Goal: Transaction & Acquisition: Book appointment/travel/reservation

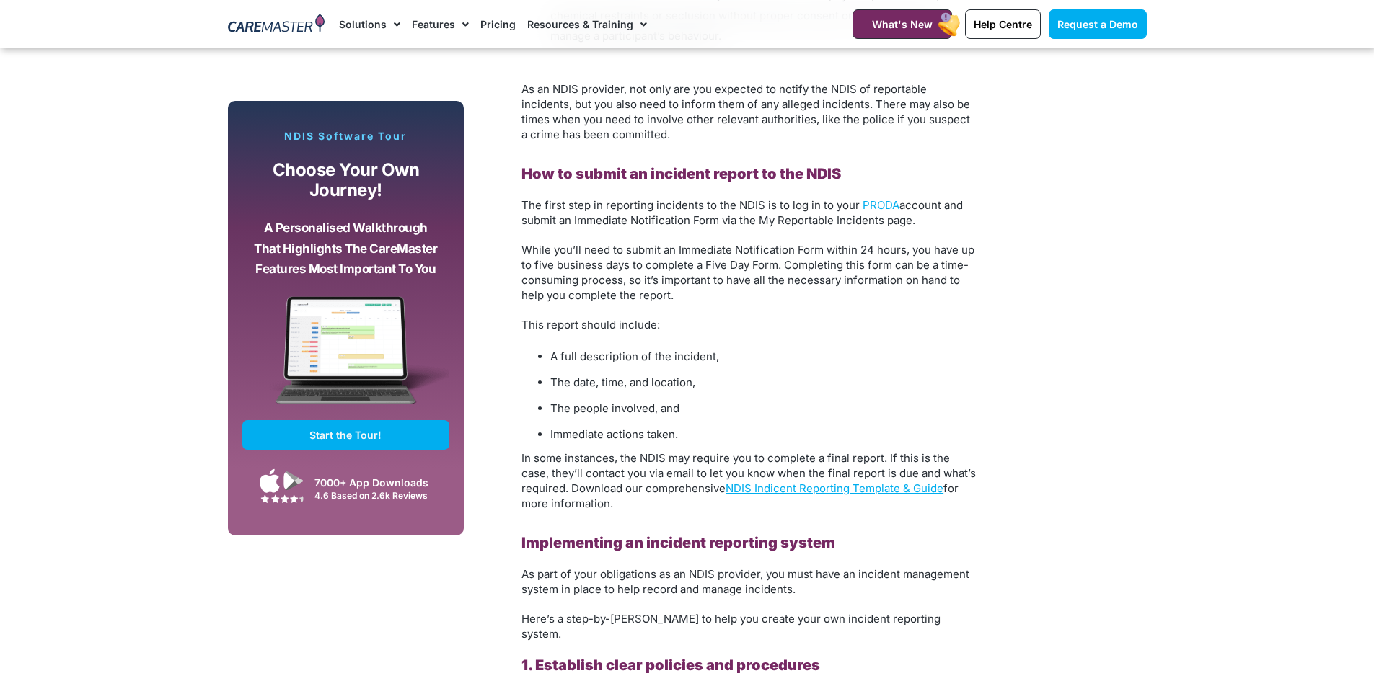
scroll to position [2163, 0]
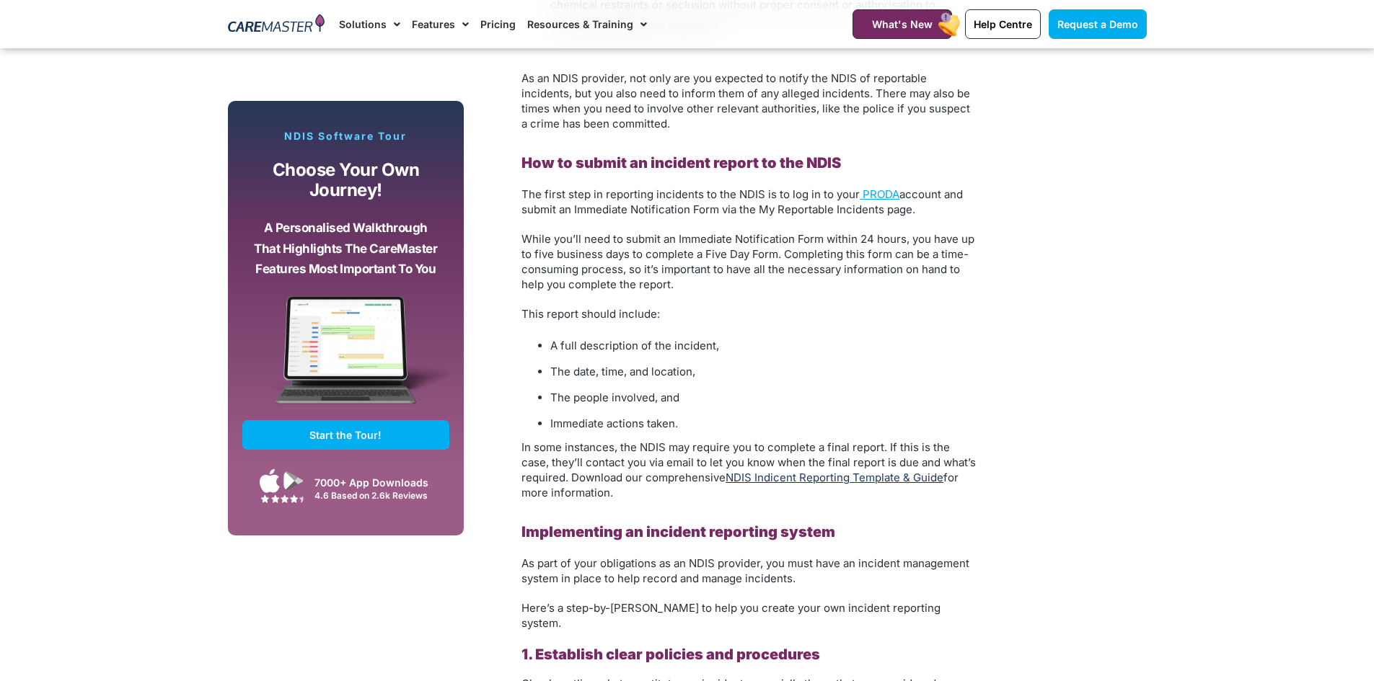
click at [897, 477] on link "NDIS Indicent Reporting Template & Guide" at bounding box center [834, 478] width 218 height 14
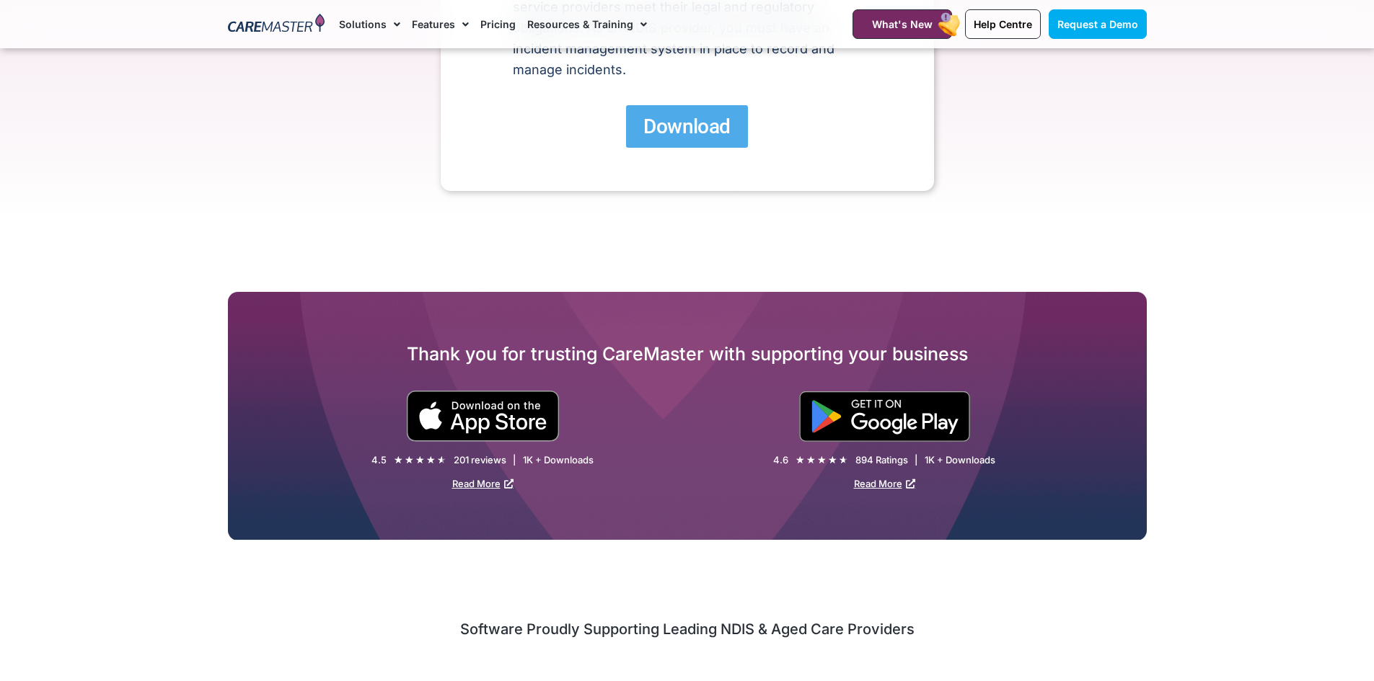
click at [684, 144] on link "Download" at bounding box center [686, 126] width 121 height 43
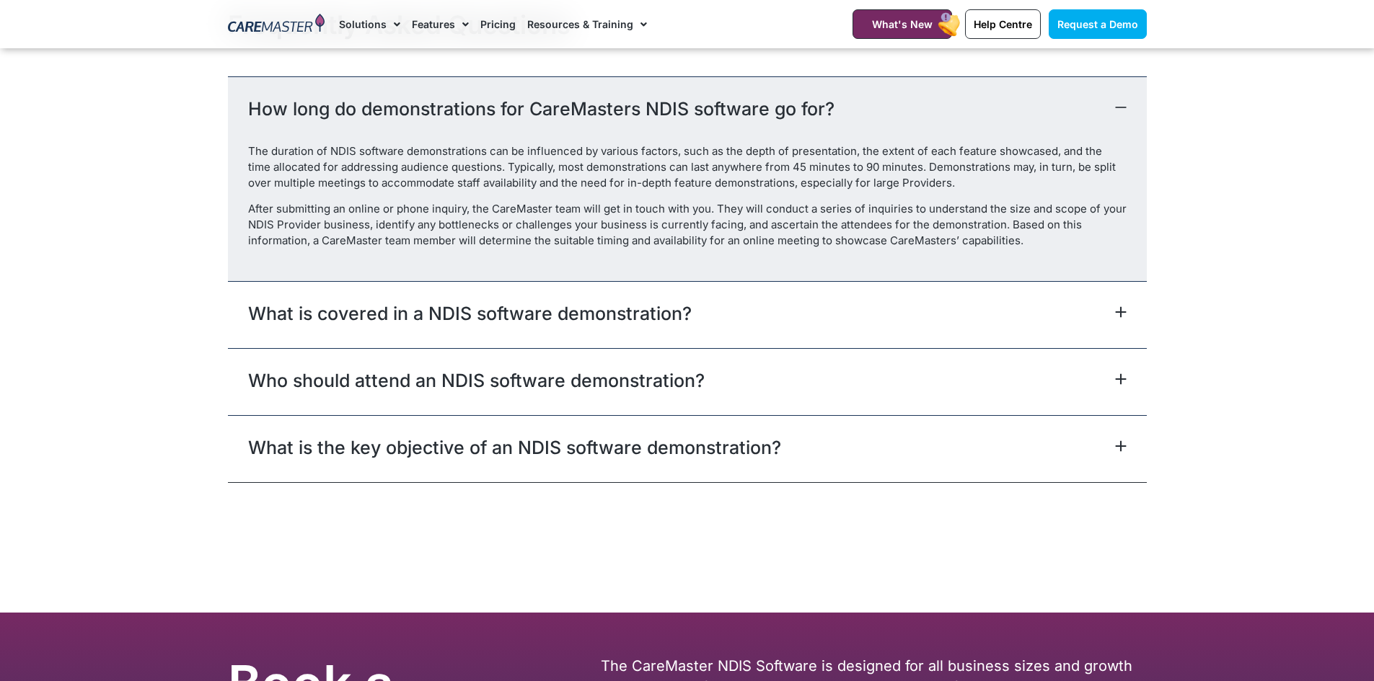
scroll to position [1370, 0]
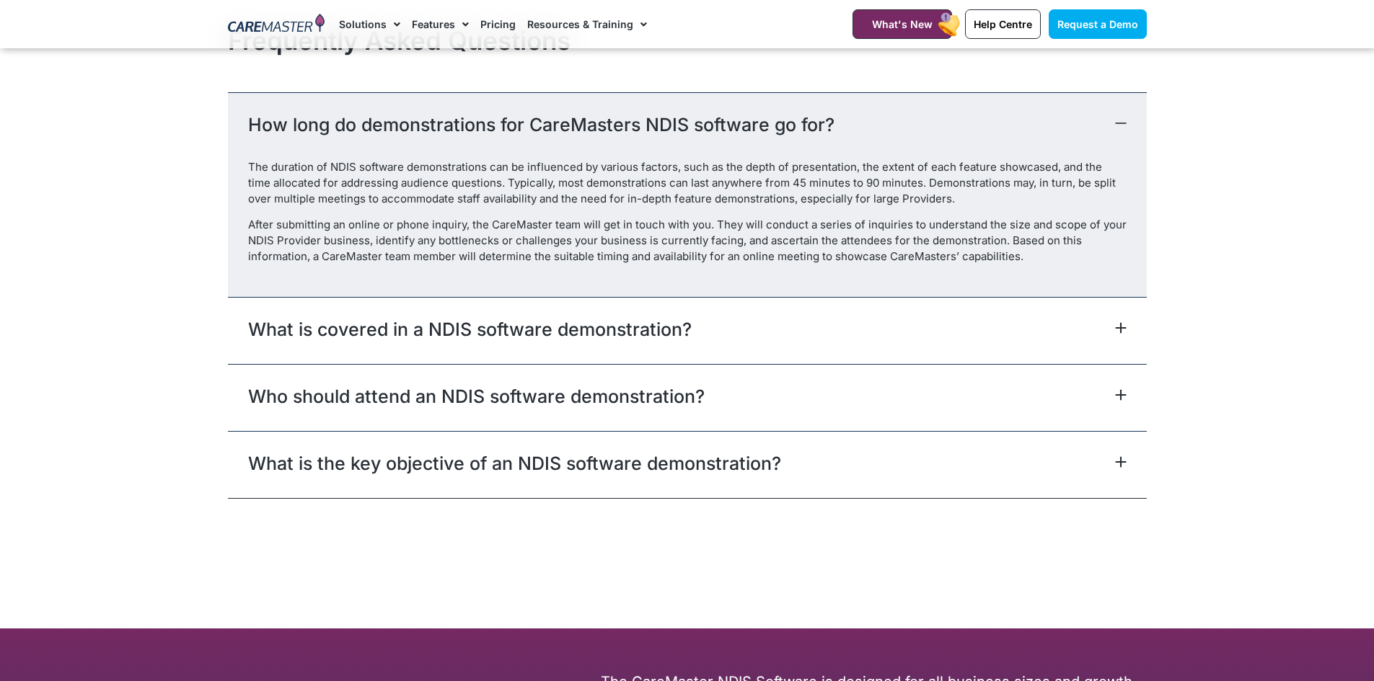
click at [555, 335] on link "What is covered in a NDIS software demonstration?" at bounding box center [469, 330] width 443 height 26
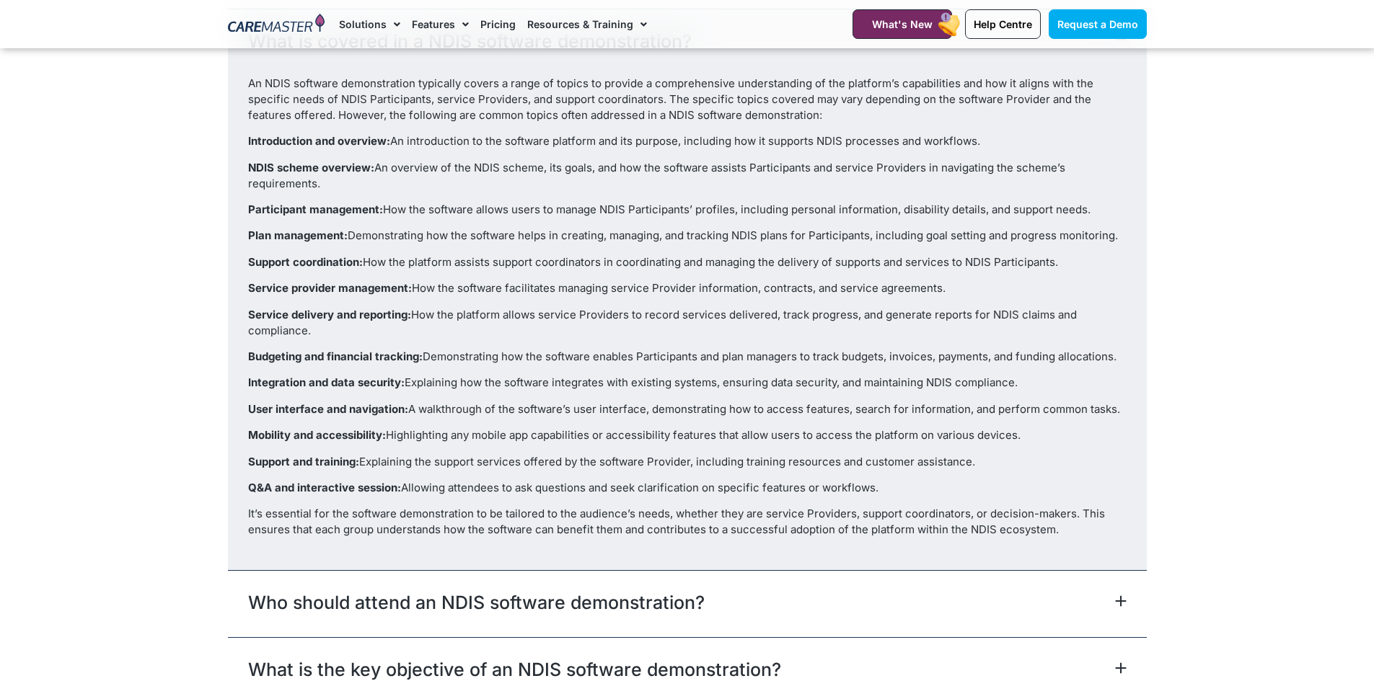
scroll to position [1875, 0]
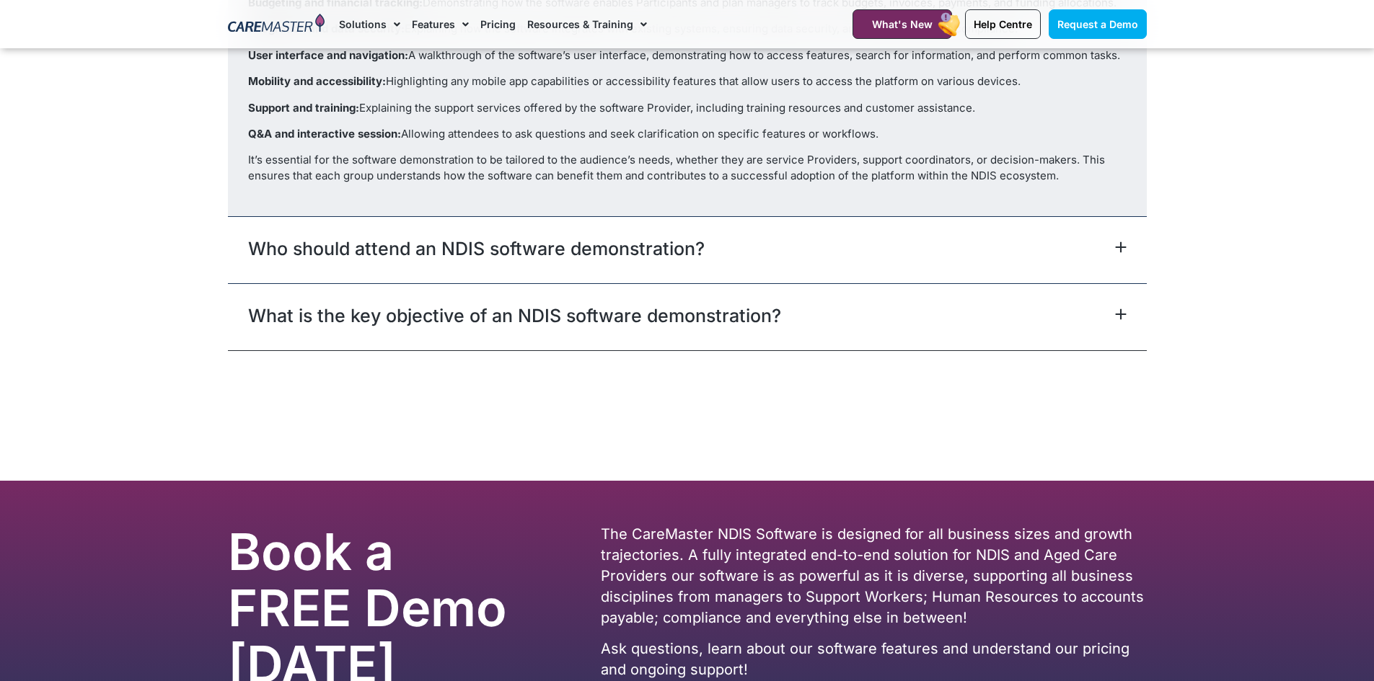
click at [483, 248] on link "Who should attend an NDIS software demonstration?" at bounding box center [476, 249] width 456 height 26
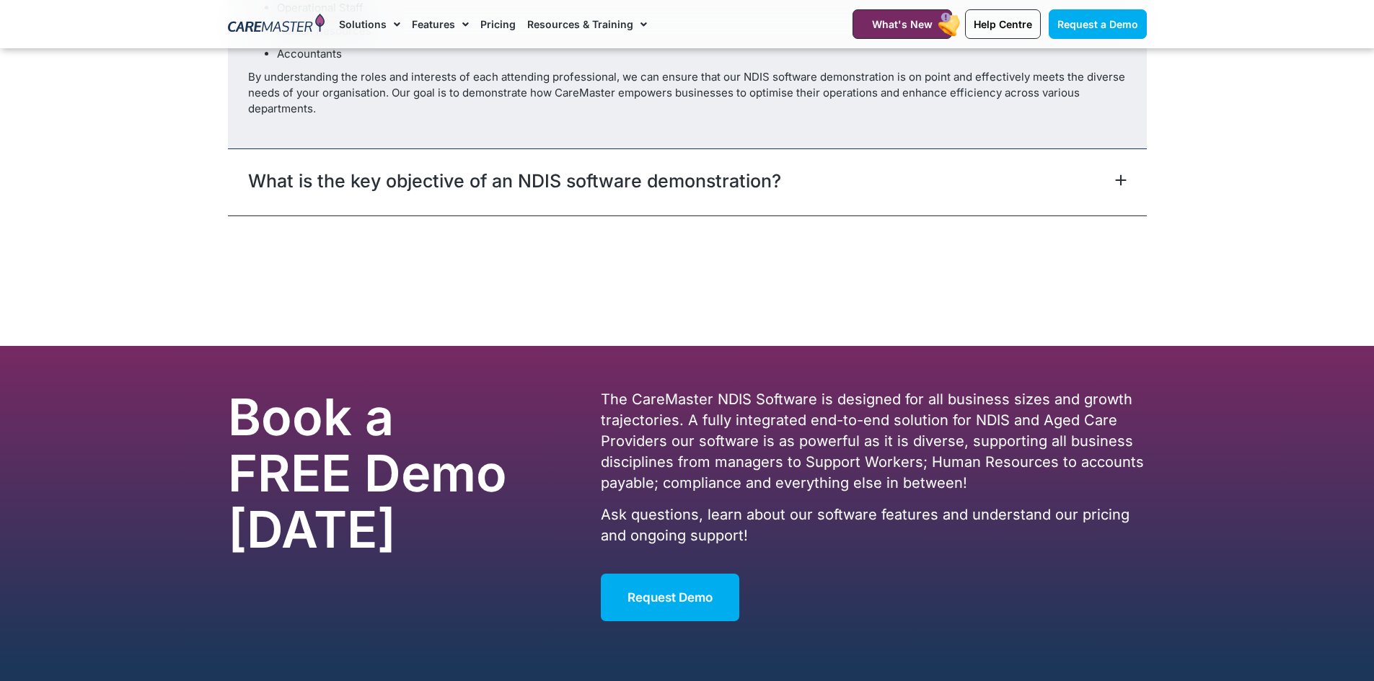
scroll to position [1963, 0]
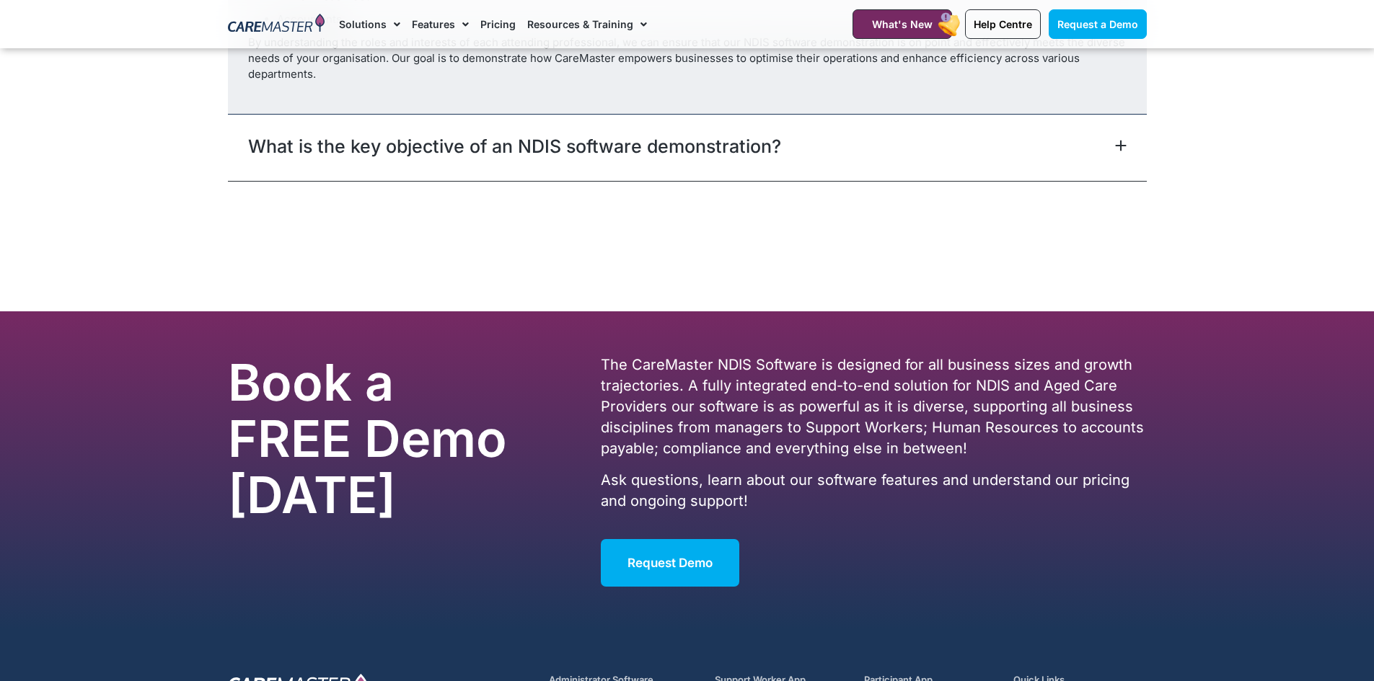
click at [480, 167] on div "What is the key objective of an NDIS software demonstration?" at bounding box center [687, 147] width 919 height 67
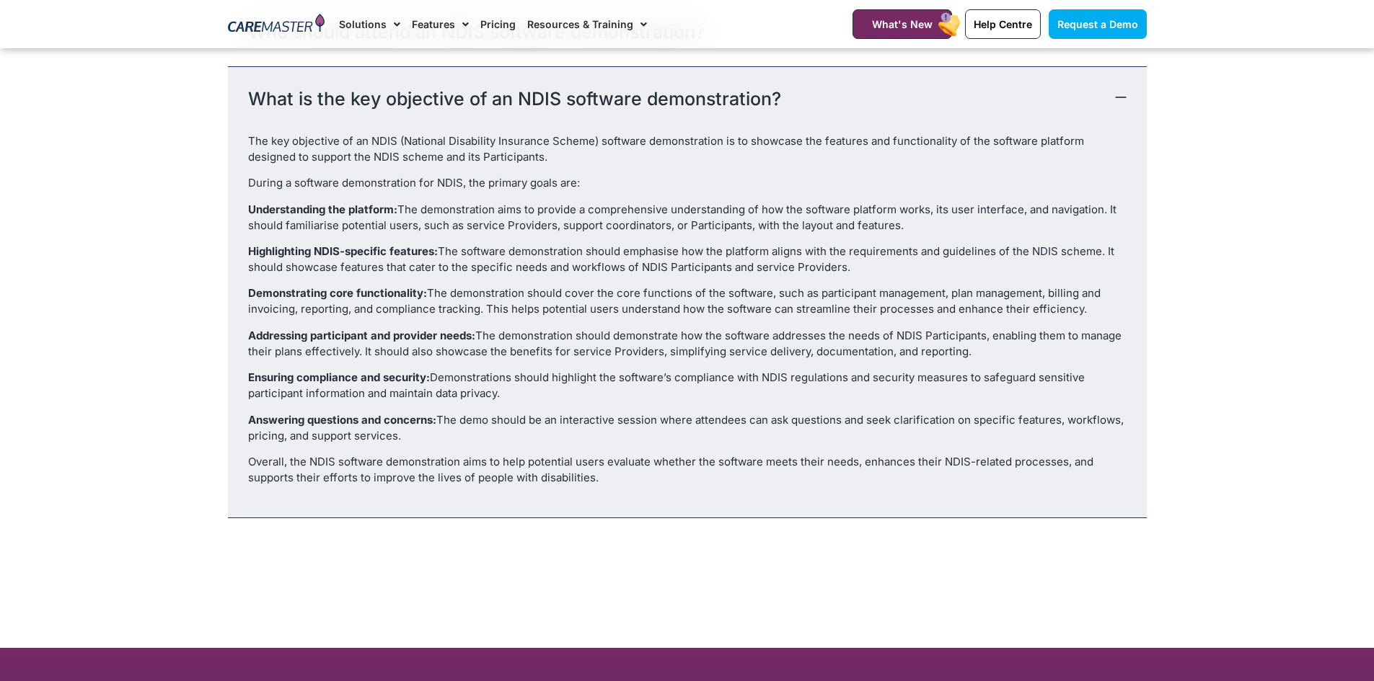
scroll to position [1904, 0]
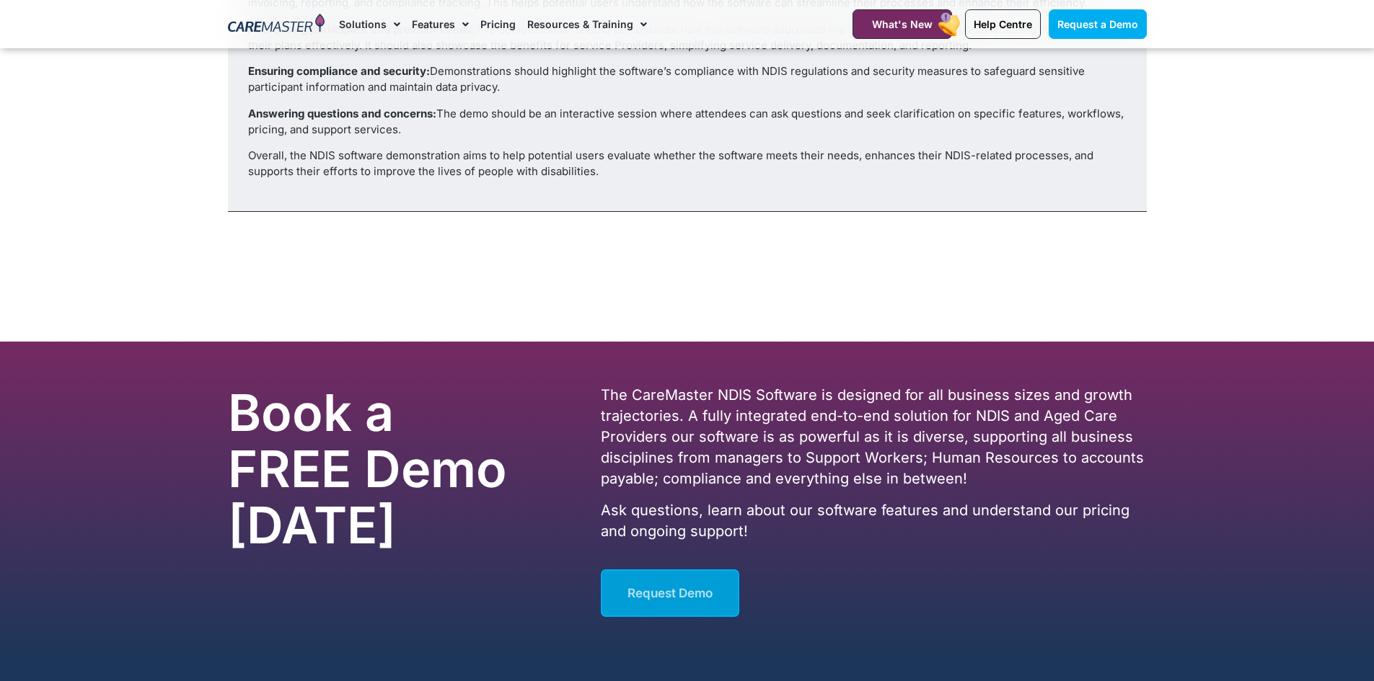
click at [665, 594] on span "Request Demo" at bounding box center [669, 593] width 85 height 14
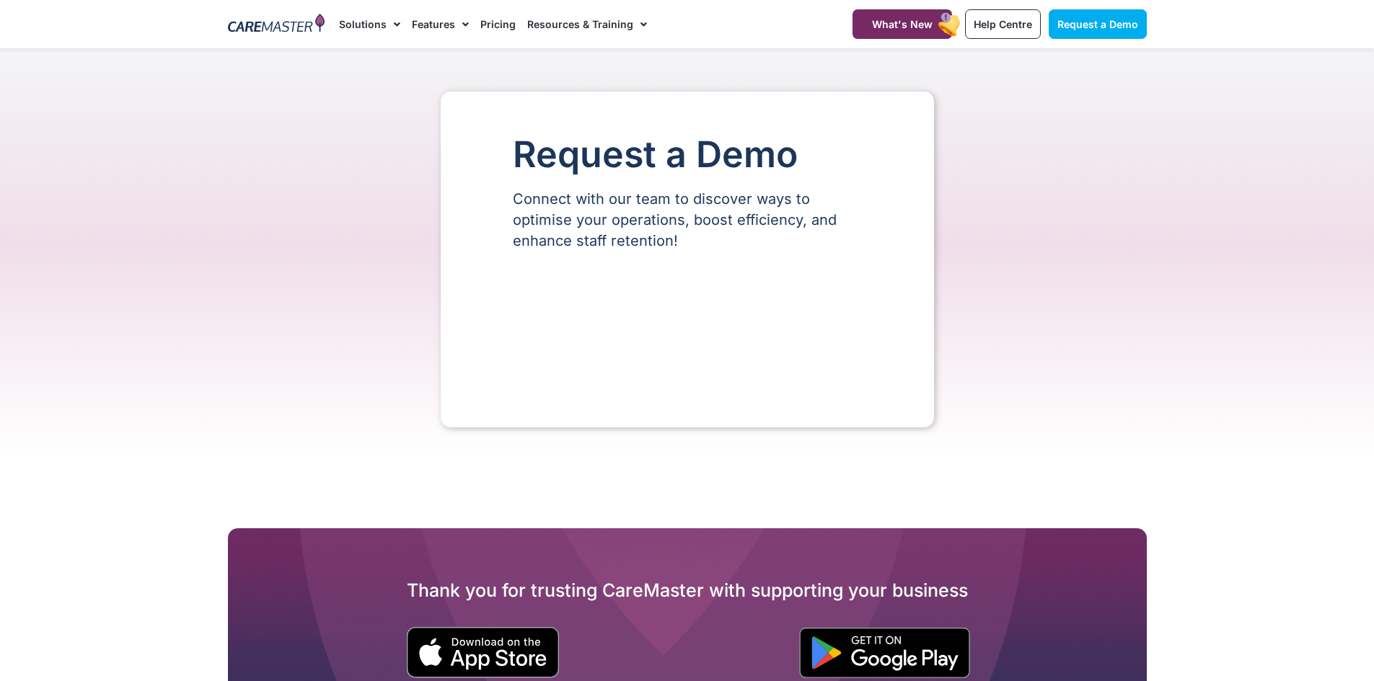
select select "**"
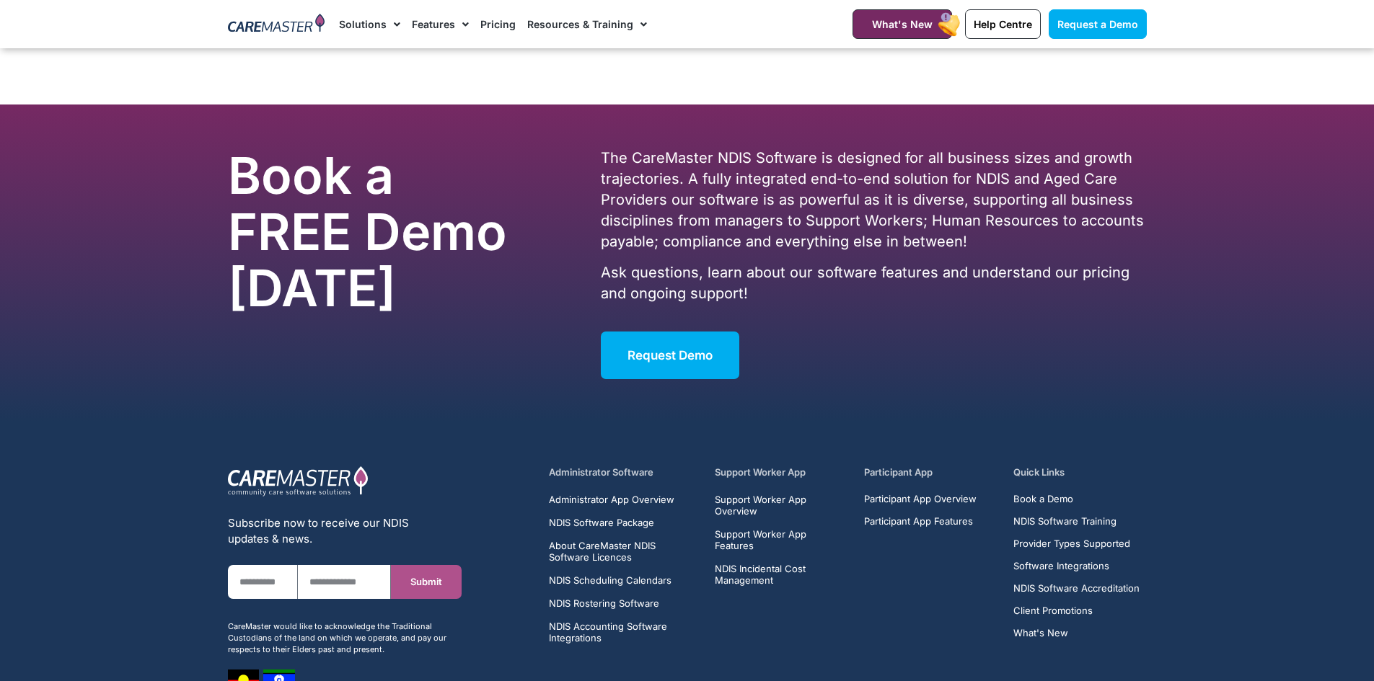
scroll to position [1904, 0]
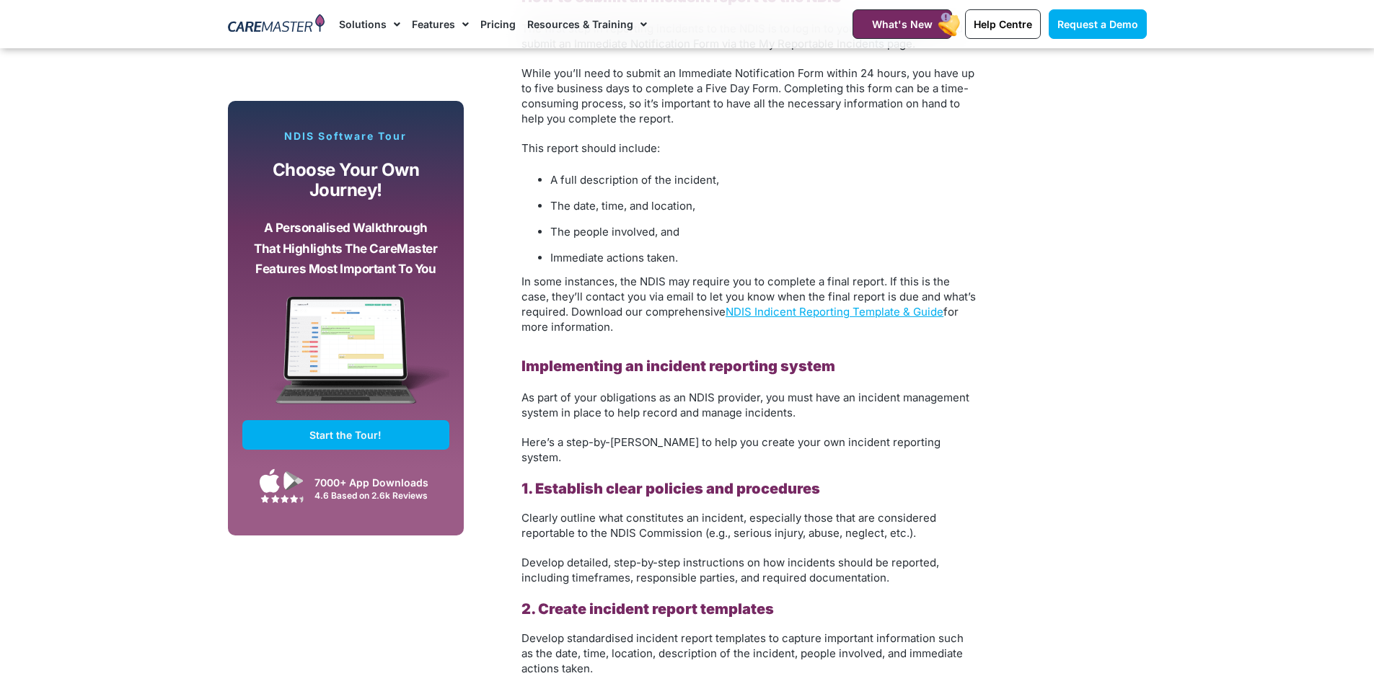
scroll to position [2380, 0]
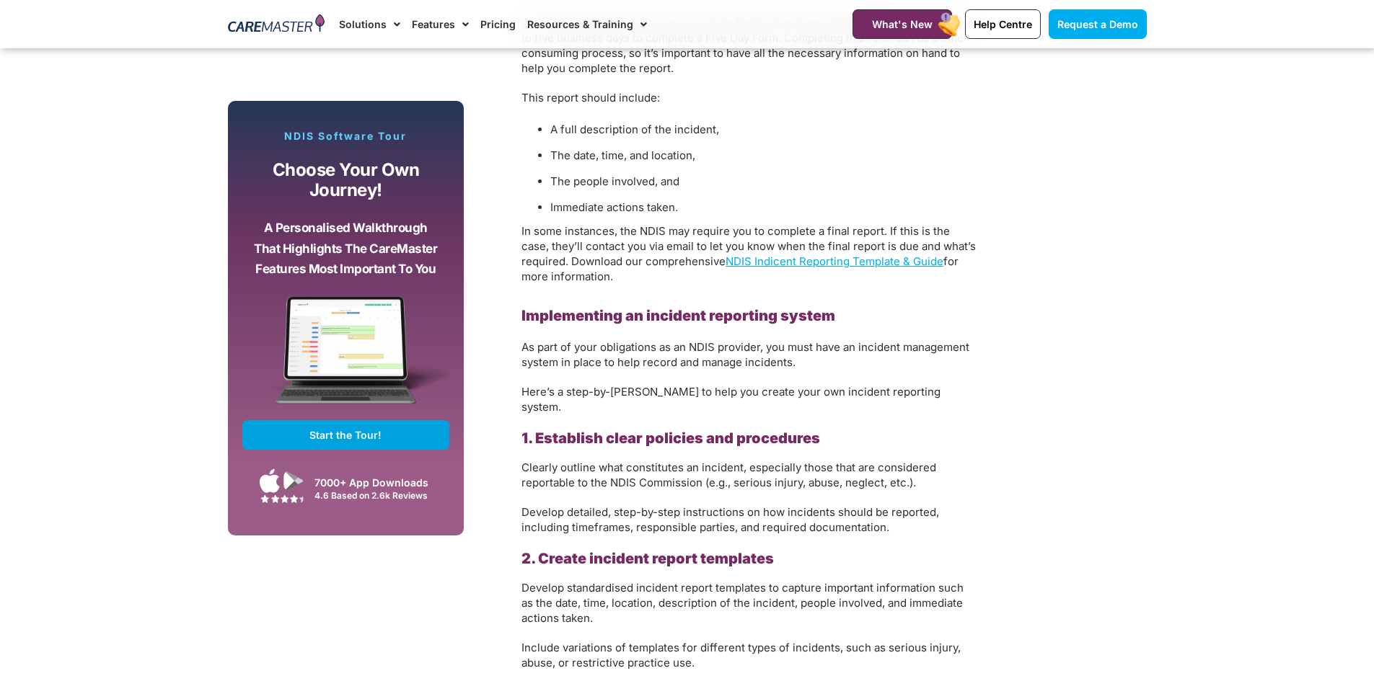
click at [337, 436] on span "Start the Tour!" at bounding box center [345, 435] width 72 height 12
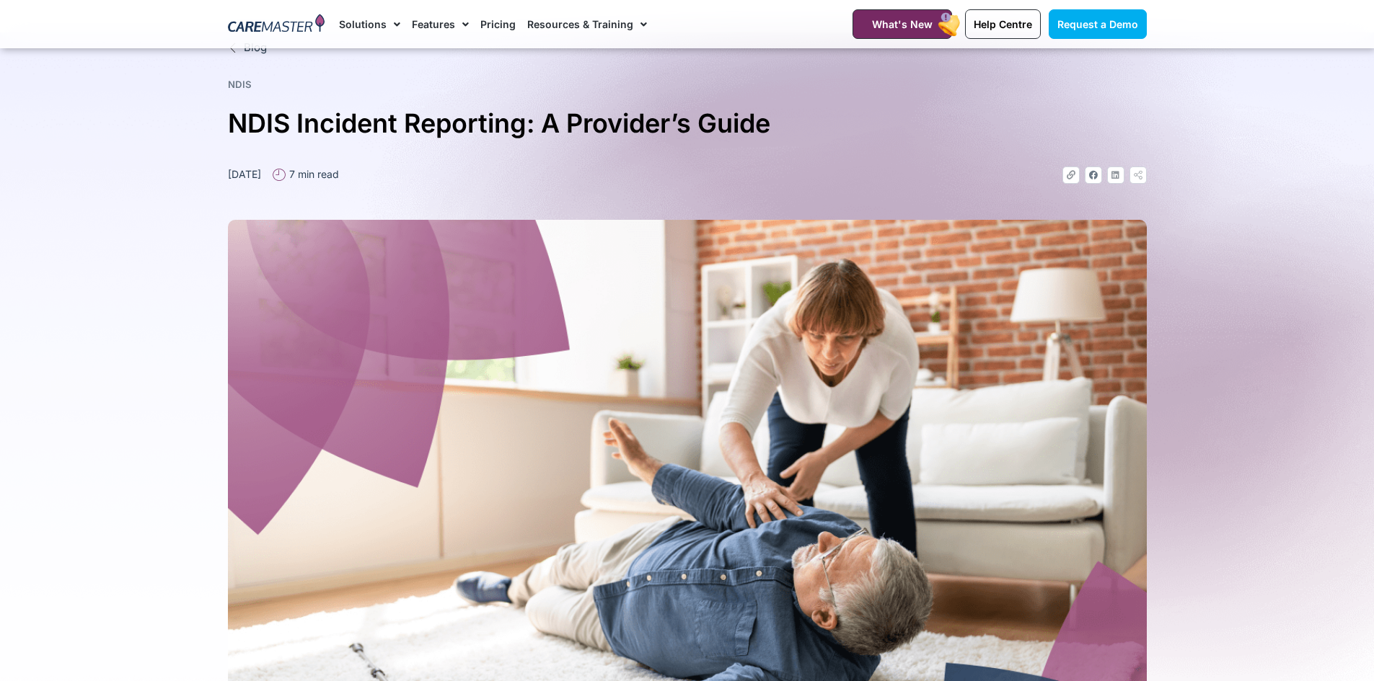
scroll to position [0, 0]
